Goal: Task Accomplishment & Management: Complete application form

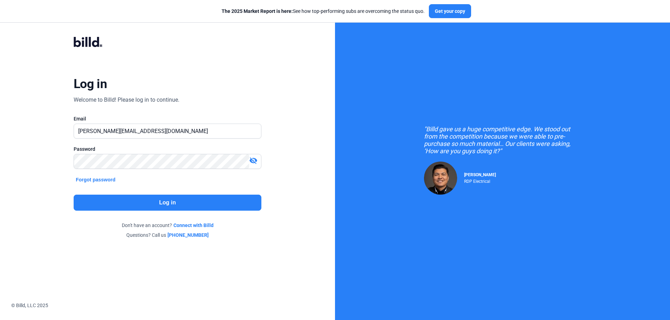
click at [208, 206] on button "Log in" at bounding box center [168, 203] width 188 height 16
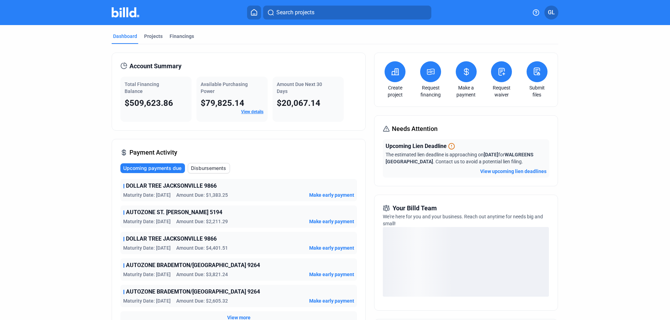
click at [464, 74] on icon at bounding box center [466, 71] width 4 height 7
click at [499, 76] on button at bounding box center [501, 71] width 21 height 21
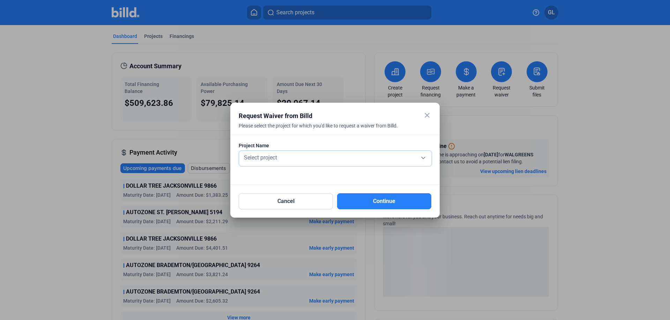
click at [421, 159] on div "Select project" at bounding box center [335, 157] width 186 height 10
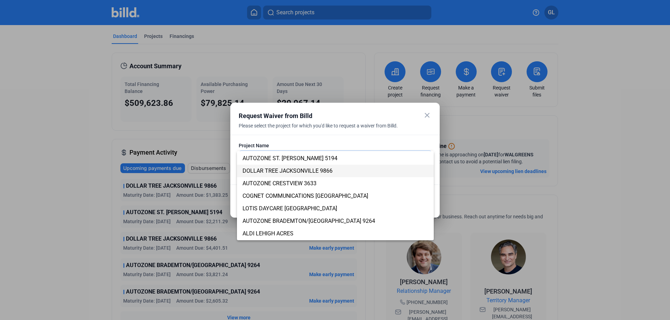
scroll to position [105, 0]
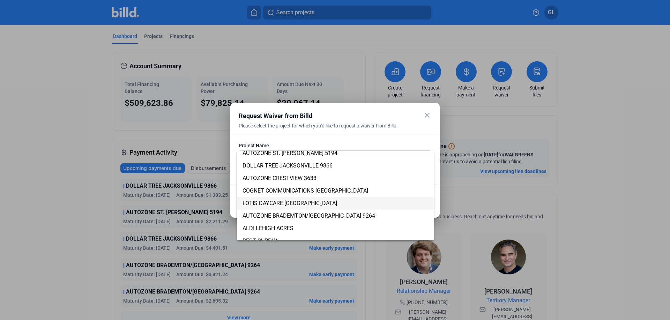
click at [277, 203] on span "LOTIS DAYCARE [GEOGRAPHIC_DATA]" at bounding box center [289, 203] width 95 height 7
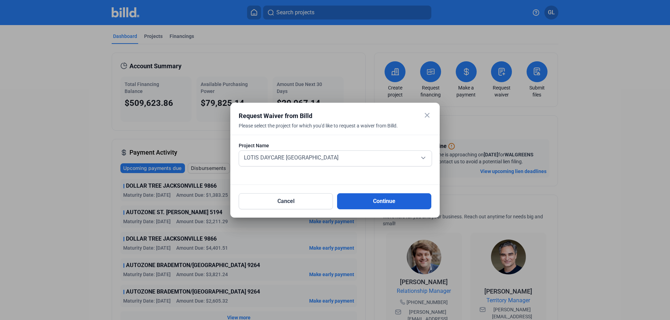
click at [384, 200] on button "Continue" at bounding box center [384, 202] width 94 height 16
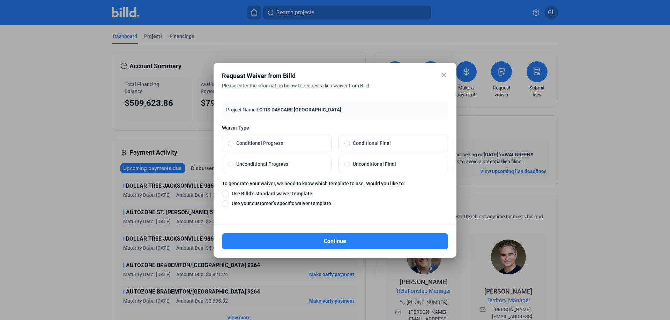
click at [232, 144] on span at bounding box center [231, 144] width 6 height 6
click at [232, 144] on input "Conditional Progress" at bounding box center [231, 143] width 6 height 6
radio input "true"
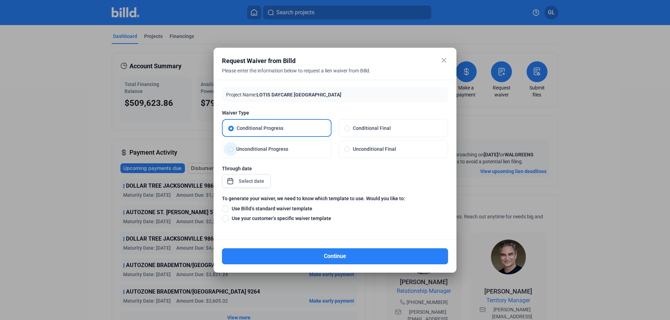
click at [228, 150] on span at bounding box center [231, 150] width 6 height 6
click at [228, 150] on input "Unconditional Progress" at bounding box center [231, 149] width 6 height 6
radio input "true"
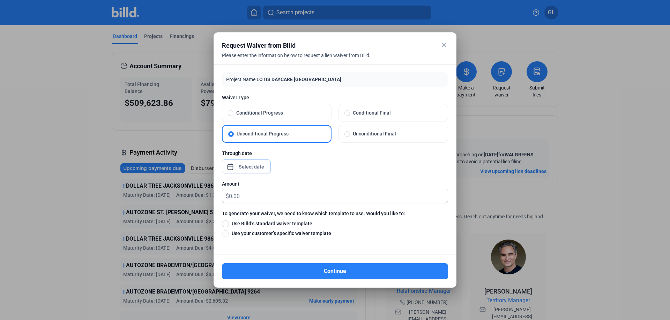
click at [259, 167] on div "close Request Waiver from Billd Please enter the information below to request a…" at bounding box center [335, 160] width 670 height 320
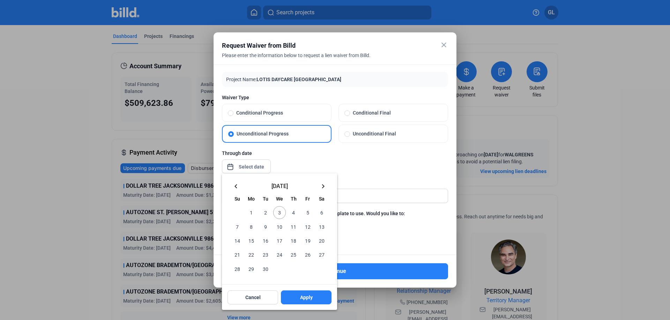
click at [279, 212] on span "3" at bounding box center [279, 212] width 13 height 13
click at [312, 297] on span "Apply" at bounding box center [306, 297] width 13 height 7
type input "[DATE]"
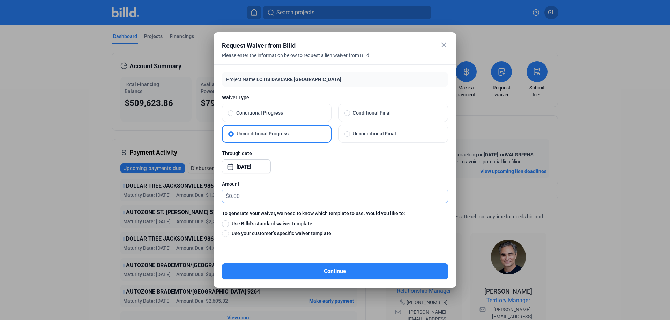
click at [247, 195] on input "text" at bounding box center [338, 196] width 219 height 14
type input "10"
click at [225, 224] on span at bounding box center [225, 224] width 7 height 7
click at [225, 224] on input "Use Billd’s standard waiver template" at bounding box center [225, 224] width 7 height 8
radio input "true"
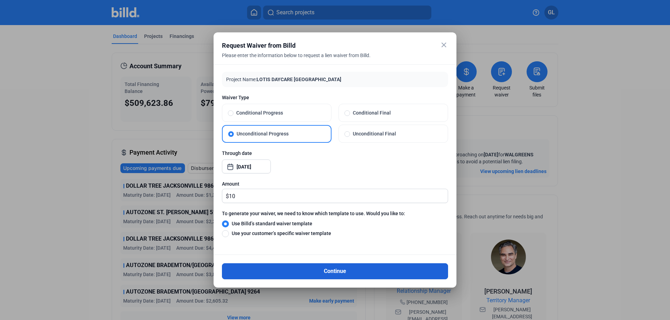
click at [340, 274] on button "Continue" at bounding box center [335, 272] width 226 height 16
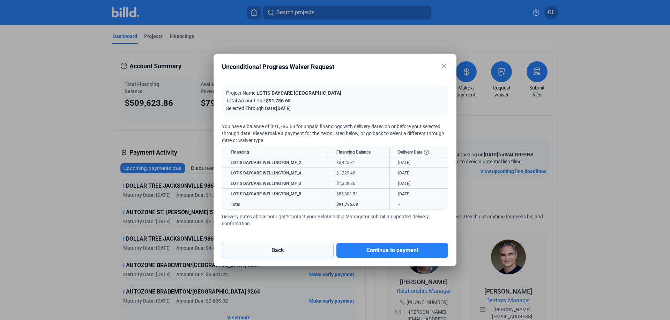
click at [290, 247] on button "Back" at bounding box center [278, 250] width 112 height 15
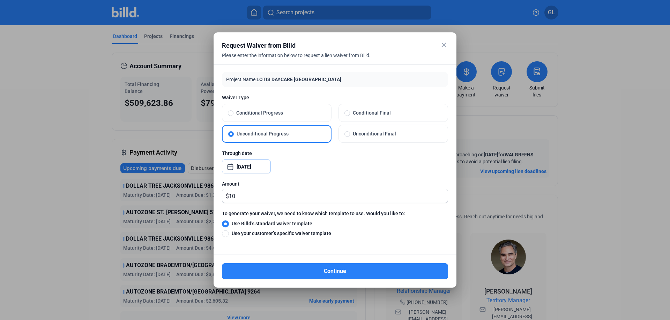
click at [263, 167] on div "close Request Waiver from Billd Please enter the information below to request a…" at bounding box center [335, 160] width 670 height 320
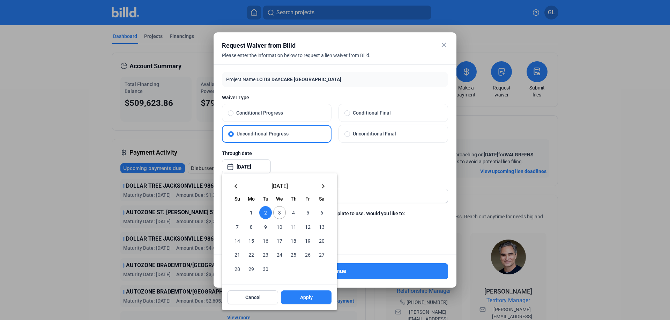
click at [236, 187] on mat-icon "keyboard_arrow_left" at bounding box center [236, 186] width 8 height 8
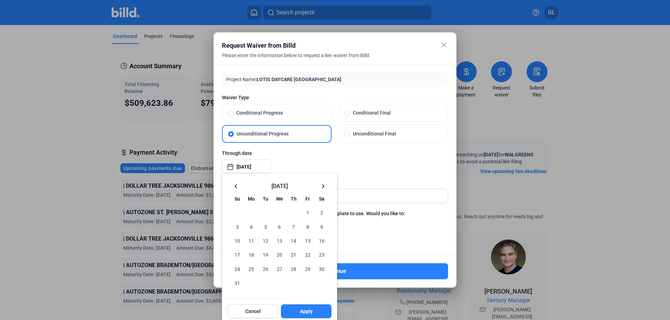
click at [236, 187] on mat-icon "keyboard_arrow_left" at bounding box center [236, 186] width 8 height 8
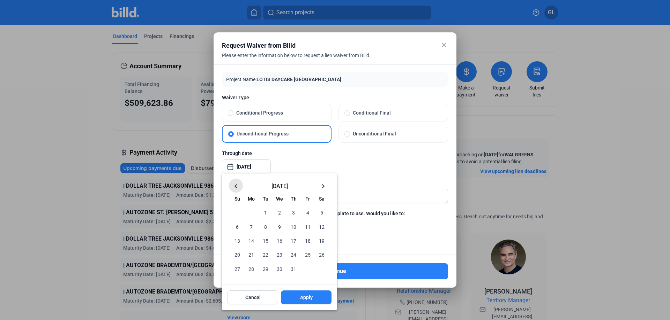
click at [236, 187] on mat-icon "keyboard_arrow_left" at bounding box center [236, 186] width 8 height 8
click at [249, 270] on span "30" at bounding box center [251, 269] width 13 height 13
click at [309, 294] on button "Apply" at bounding box center [306, 298] width 51 height 14
type input "[DATE]"
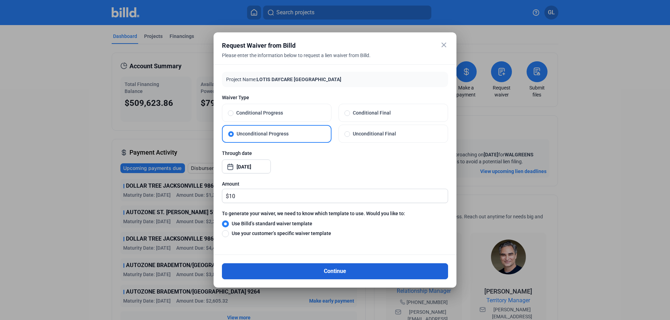
click at [329, 274] on button "Continue" at bounding box center [335, 272] width 226 height 16
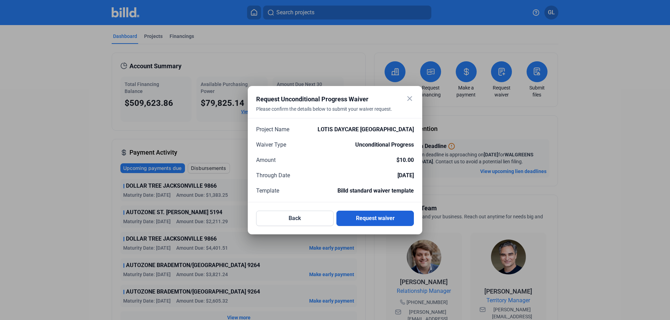
click at [360, 221] on button "Request waiver" at bounding box center [374, 218] width 77 height 15
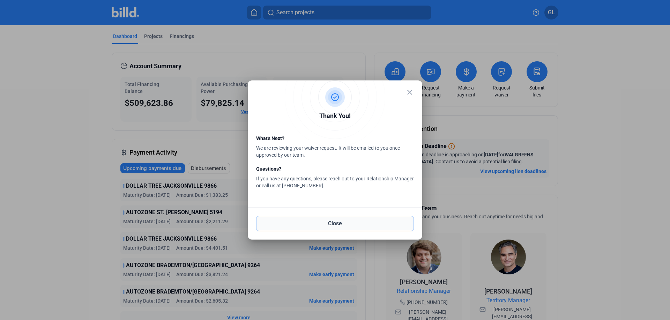
click at [331, 226] on button "Close" at bounding box center [335, 223] width 158 height 15
